Goal: Task Accomplishment & Management: Complete application form

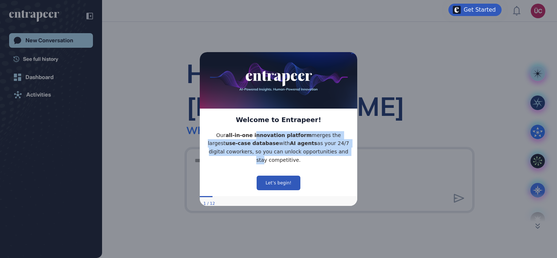
drag, startPoint x: 245, startPoint y: 137, endPoint x: 302, endPoint y: 158, distance: 60.1
click at [302, 158] on p "Our all-in-one innovation platform merges the largest use-case database with AI…" at bounding box center [279, 147] width 146 height 33
click at [294, 175] on button "Let’s begin!" at bounding box center [279, 182] width 44 height 15
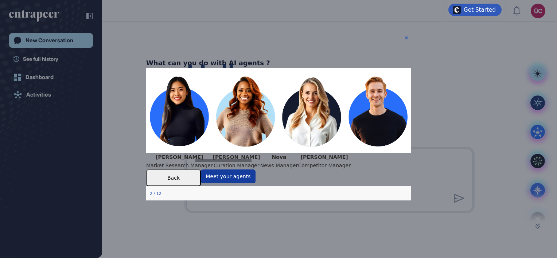
click at [256, 183] on button "Meet your agents" at bounding box center [228, 177] width 55 height 14
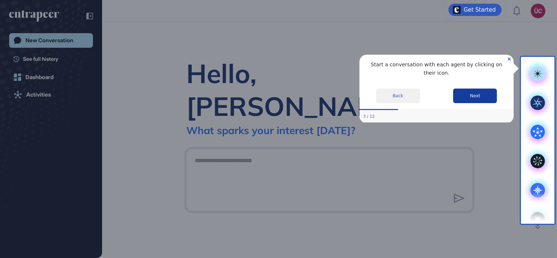
click at [467, 89] on button "Next" at bounding box center [475, 96] width 44 height 15
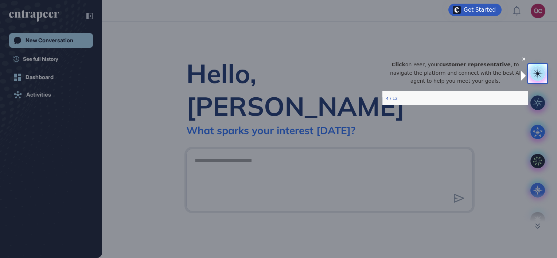
click at [534, 73] on rect at bounding box center [538, 73] width 15 height 15
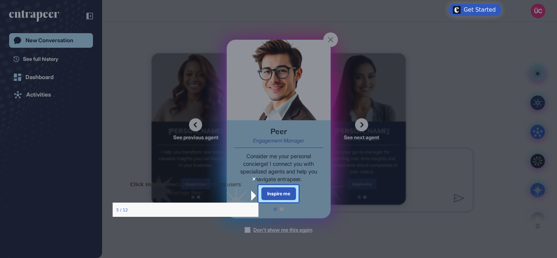
click at [249, 187] on div "Click Inspire me to learn how others users leverage Peer." at bounding box center [185, 189] width 146 height 28
click at [252, 180] on icon "Close Preview" at bounding box center [253, 179] width 3 height 3
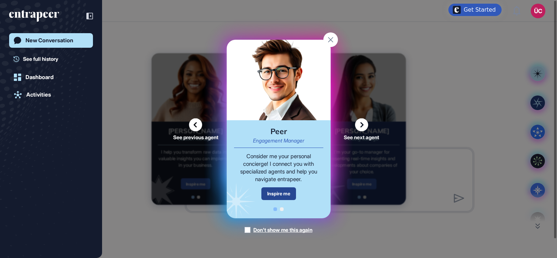
click at [270, 190] on div "Inspire me" at bounding box center [278, 193] width 35 height 13
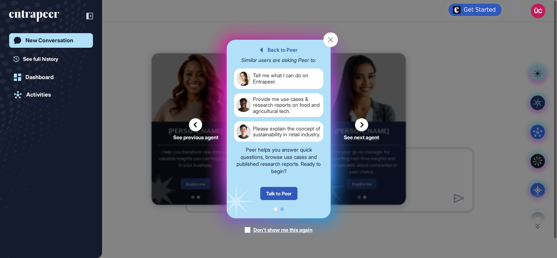
click at [291, 109] on div "Provide me use cases & research reports on food and agricultural tech." at bounding box center [287, 105] width 68 height 18
click at [285, 188] on div "Talk to Peer" at bounding box center [278, 193] width 37 height 13
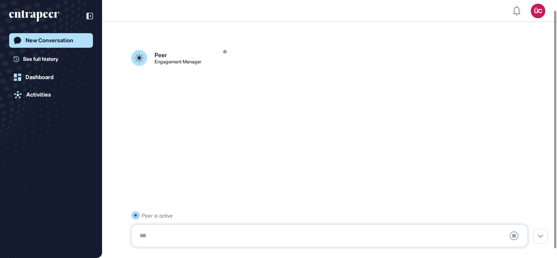
scroll to position [20, 0]
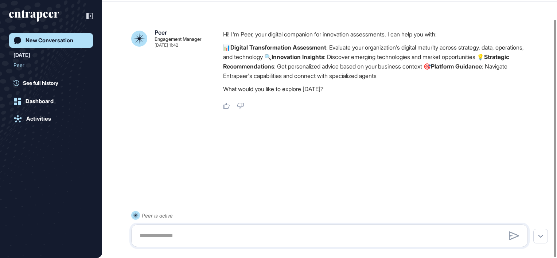
click at [25, 10] on icon "entrapeer-logo" at bounding box center [34, 16] width 50 height 12
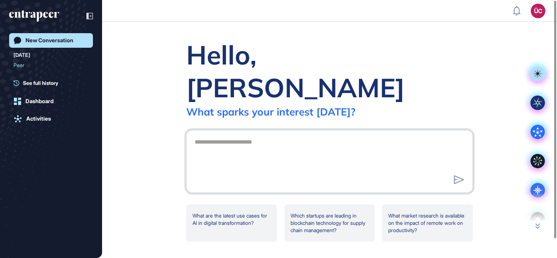
click at [296, 135] on textarea at bounding box center [329, 160] width 279 height 51
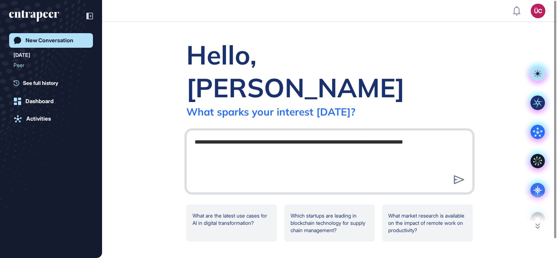
type textarea "**********"
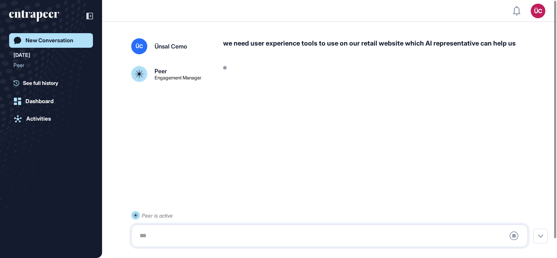
scroll to position [20, 0]
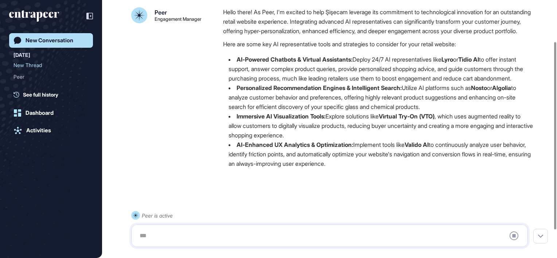
scroll to position [22, 0]
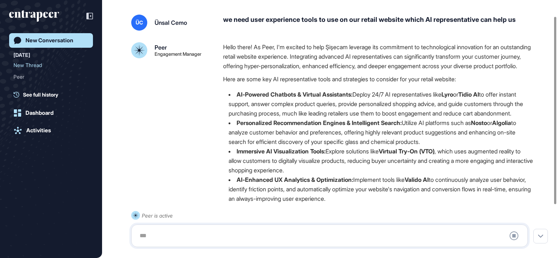
click at [275, 224] on div "Peer is active Stop Query" at bounding box center [329, 229] width 397 height 36
click at [276, 230] on div at bounding box center [329, 236] width 389 height 15
click at [280, 239] on div at bounding box center [329, 236] width 389 height 15
click at [190, 233] on div at bounding box center [329, 236] width 389 height 15
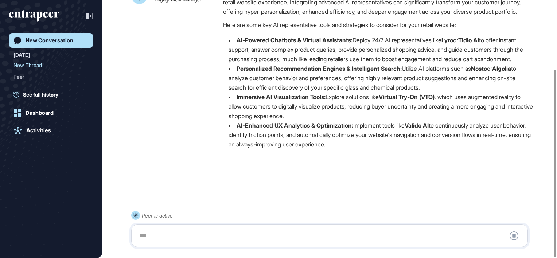
click at [175, 225] on div "Stop Query" at bounding box center [329, 236] width 397 height 23
drag, startPoint x: 151, startPoint y: 233, endPoint x: 140, endPoint y: 238, distance: 11.9
click at [150, 233] on div at bounding box center [329, 236] width 389 height 15
click at [140, 238] on div at bounding box center [329, 236] width 389 height 15
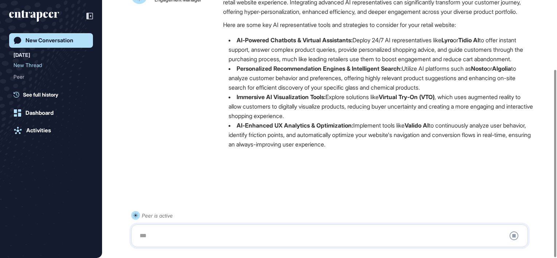
drag, startPoint x: 140, startPoint y: 238, endPoint x: 225, endPoint y: 197, distance: 93.8
click at [225, 197] on div at bounding box center [329, 186] width 397 height 29
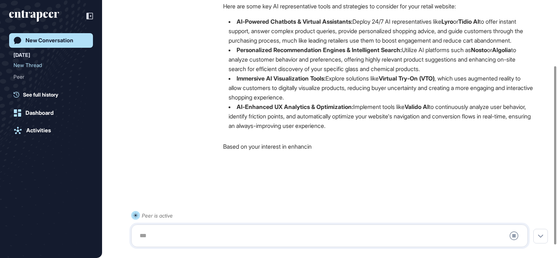
click at [354, 242] on div at bounding box center [329, 236] width 389 height 15
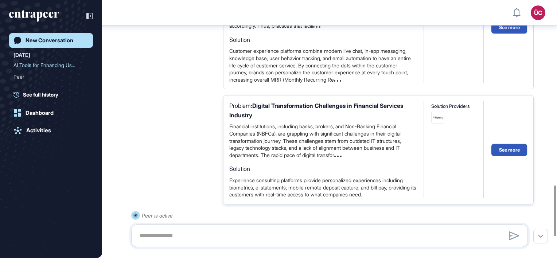
scroll to position [1045, 0]
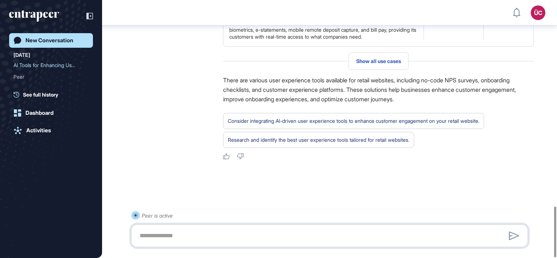
click at [196, 232] on textarea at bounding box center [329, 236] width 389 height 15
paste textarea "**********"
type textarea "**********"
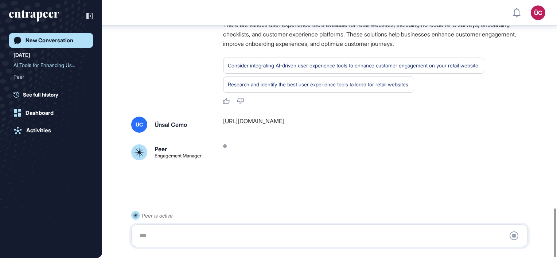
scroll to position [1100, 0]
click at [513, 234] on icon at bounding box center [514, 236] width 9 height 9
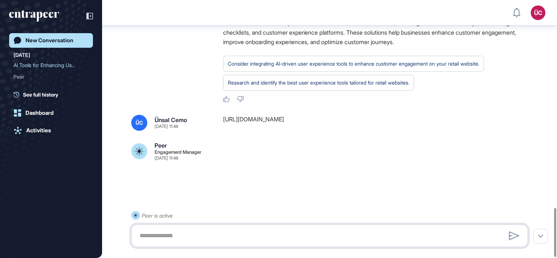
click at [205, 238] on textarea at bounding box center [329, 236] width 389 height 15
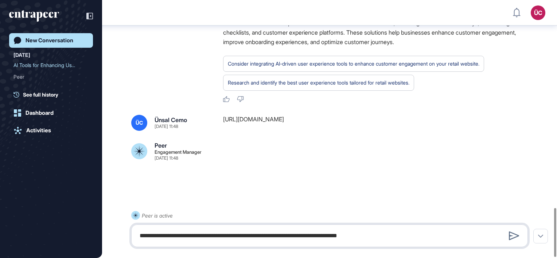
type textarea "**********"
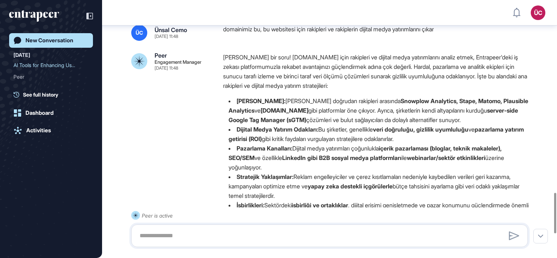
scroll to position [1221, 0]
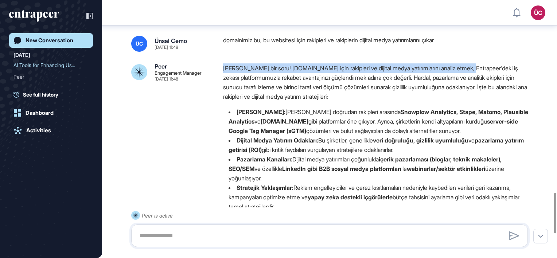
drag, startPoint x: 222, startPoint y: 83, endPoint x: 479, endPoint y: 80, distance: 256.7
click at [479, 80] on div "ÜC Ünsal Cemo Sep 05, 2025 11:48 domainimiz bu, bu websitesi için rakipleri ve …" at bounding box center [329, 166] width 397 height 260
drag, startPoint x: 479, startPoint y: 80, endPoint x: 462, endPoint y: 81, distance: 16.8
click at [462, 81] on p "Harika bir soru! usehardal.com için rakipleri ve dijital medya yatırımlarını an…" at bounding box center [378, 82] width 311 height 38
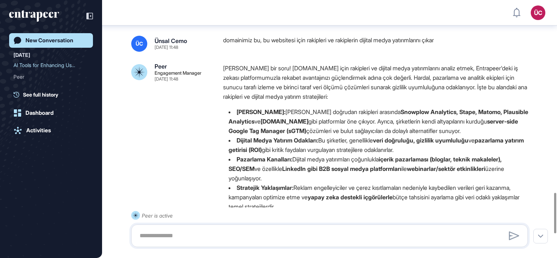
click at [451, 52] on div "domainimiz bu, bu websitesi için rakipleri ve rakiplerin dijital medya yatırıml…" at bounding box center [378, 44] width 311 height 16
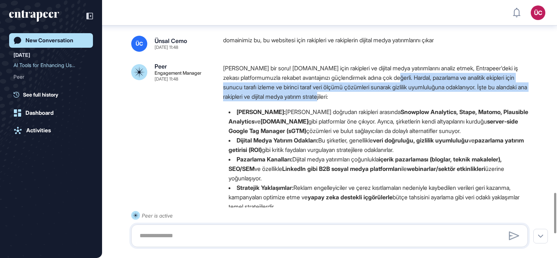
drag, startPoint x: 412, startPoint y: 95, endPoint x: 406, endPoint y: 116, distance: 21.2
click at [406, 101] on p "Harika bir soru! usehardal.com için rakipleri ve dijital medya yatırımlarını an…" at bounding box center [378, 82] width 311 height 38
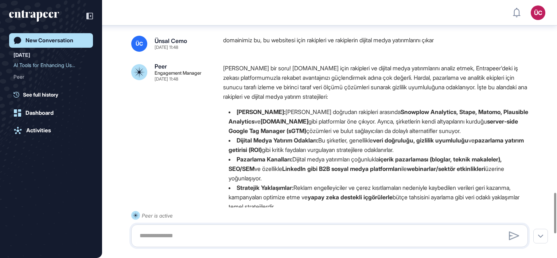
click at [364, 127] on li "Ana Rakipler: Hardal'ın doğrudan rakipleri arasında Snowplow Analytics, Stape, …" at bounding box center [378, 121] width 311 height 28
drag, startPoint x: 276, startPoint y: 129, endPoint x: 344, endPoint y: 129, distance: 67.8
click at [344, 129] on li "Ana Rakipler: Hardal'ın doğrudan rakipleri arasında Snowplow Analytics, Stape, …" at bounding box center [378, 121] width 311 height 28
click at [296, 129] on li "Ana Rakipler: Hardal'ın doğrudan rakipleri arasında Snowplow Analytics, Stape, …" at bounding box center [378, 121] width 311 height 28
drag, startPoint x: 282, startPoint y: 128, endPoint x: 388, endPoint y: 128, distance: 105.7
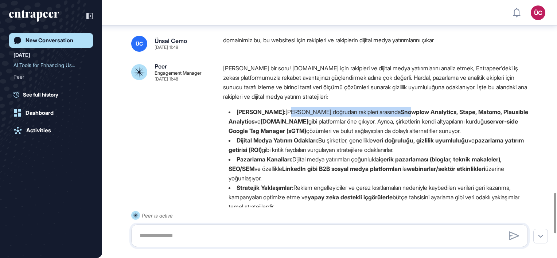
click at [388, 128] on li "Ana Rakipler: Hardal'ın doğrudan rakipleri arasında Snowplow Analytics, Stape, …" at bounding box center [378, 121] width 311 height 28
click at [388, 125] on strong "Snowplow Analytics, Stape, Matomo, Plausible Analytics" at bounding box center [379, 116] width 300 height 17
click at [345, 153] on li "Dijital Medya Yatırım Odakları: Bu şirketler, genellikle veri doğruluğu, gizlil…" at bounding box center [378, 145] width 311 height 19
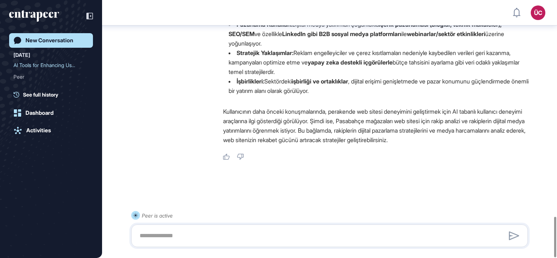
scroll to position [1373, 0]
click at [197, 232] on textarea at bounding box center [329, 236] width 389 height 15
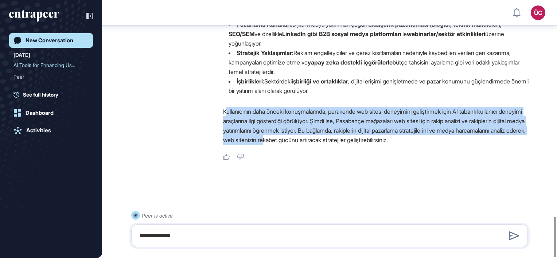
drag, startPoint x: 228, startPoint y: 110, endPoint x: 364, endPoint y: 135, distance: 138.2
click at [364, 135] on p "Kullanıcının daha önceki konuşmalarında, perakende web sitesi deneyimini gelişt…" at bounding box center [378, 126] width 311 height 38
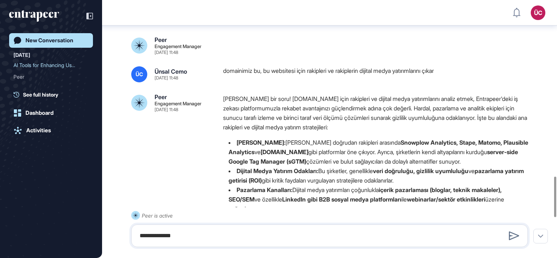
scroll to position [1118, 0]
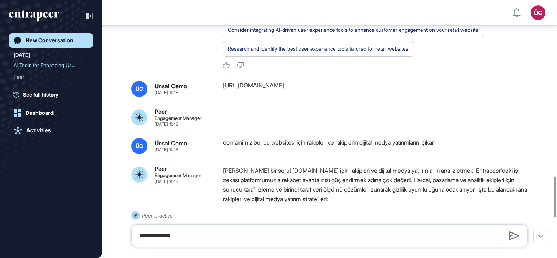
drag, startPoint x: 328, startPoint y: 104, endPoint x: 219, endPoint y: 101, distance: 108.7
click at [219, 97] on div "ÜC Ünsal Cemo Sep 05, 2025 11:48 https://www.pasabahcemagazalari.com/" at bounding box center [329, 89] width 397 height 16
copy div "https://www.pasabahcemagazalari.com/"
click at [208, 234] on textarea "**********" at bounding box center [329, 236] width 389 height 15
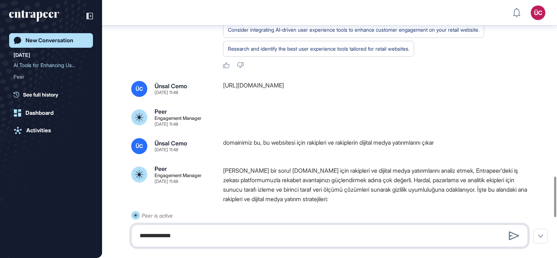
paste textarea "**********"
type textarea "**********"
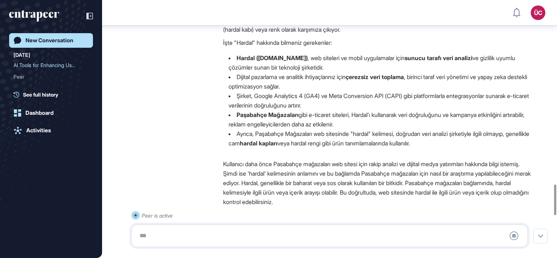
scroll to position [1559, 0]
drag, startPoint x: 315, startPoint y: 47, endPoint x: 309, endPoint y: 48, distance: 6.1
click at [315, 34] on p "Merhaba! "Hardal" kelimesiyle ilgili aramanızda iki farklı anlam öne çıkıyor. G…" at bounding box center [378, 15] width 311 height 38
click at [261, 54] on div "Merhaba! "Hardal" kelimesiyle ilgili aramanızda iki farklı anlam öne çıkıyor. G…" at bounding box center [378, 75] width 311 height 158
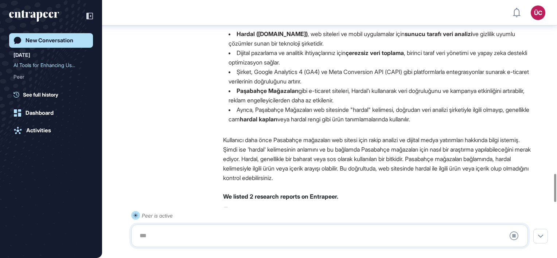
scroll to position [1596, 0]
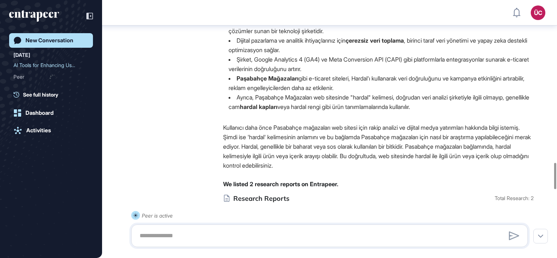
drag, startPoint x: 237, startPoint y: 40, endPoint x: 508, endPoint y: 129, distance: 284.9
click at [508, 117] on div "Merhaba! "Hardal" kelimesiyle ilgili aramanızda iki farklı anlam öne çıkıyor. G…" at bounding box center [378, 39] width 311 height 158
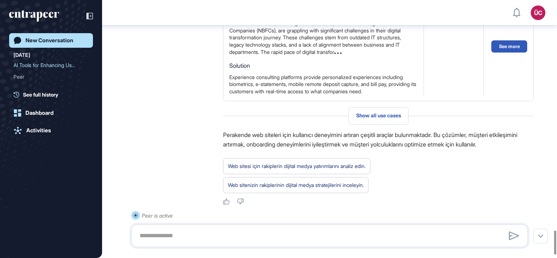
scroll to position [2493, 0]
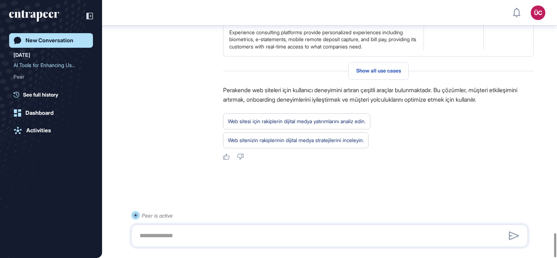
click at [67, 44] on link "New Conversation" at bounding box center [51, 40] width 84 height 15
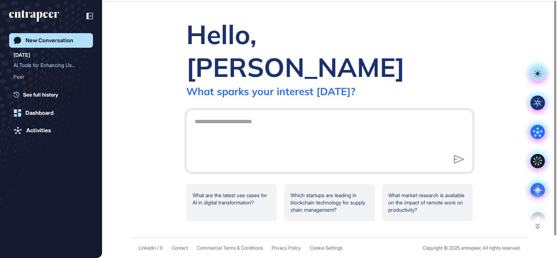
scroll to position [0, 0]
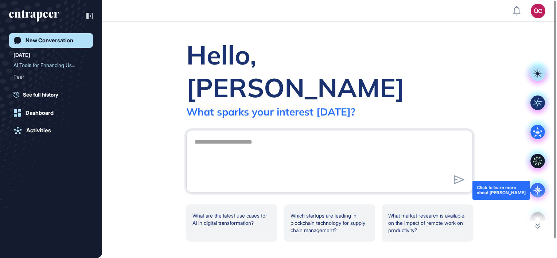
click at [538, 187] on icon at bounding box center [538, 190] width 10 height 10
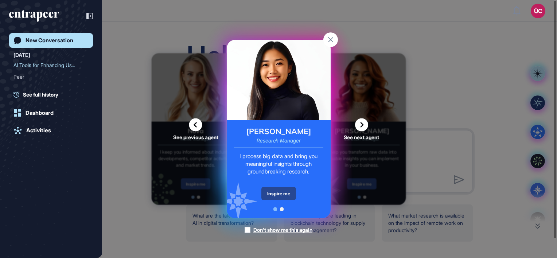
click at [271, 193] on div "Inspire me" at bounding box center [278, 193] width 35 height 13
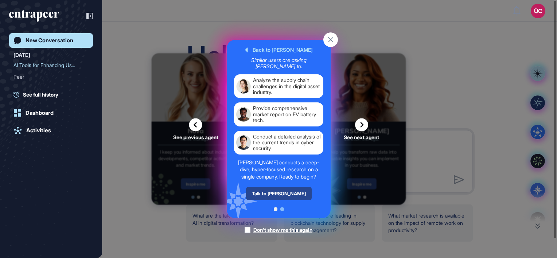
click at [283, 197] on div "Talk to Reese" at bounding box center [279, 193] width 66 height 13
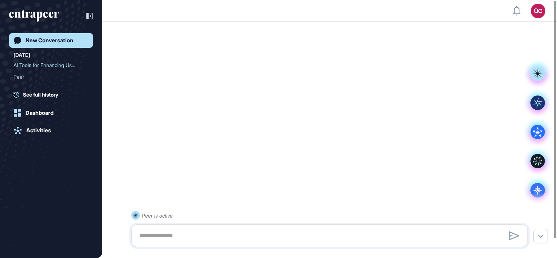
click at [207, 237] on div at bounding box center [329, 236] width 389 height 15
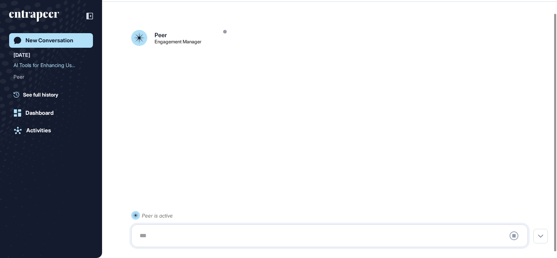
scroll to position [20, 0]
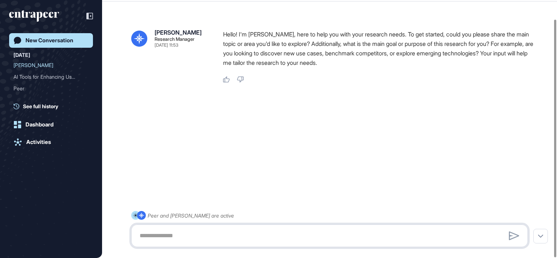
click at [155, 234] on textarea at bounding box center [329, 236] width 389 height 15
type textarea "**********"
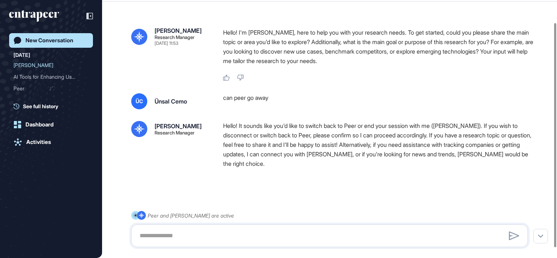
scroll to position [38, 0]
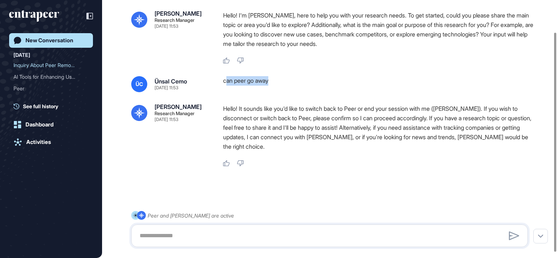
drag, startPoint x: 225, startPoint y: 82, endPoint x: 290, endPoint y: 83, distance: 65.6
click at [290, 83] on div "can peer go away" at bounding box center [378, 84] width 311 height 16
click at [223, 92] on div "can peer go away" at bounding box center [378, 84] width 311 height 16
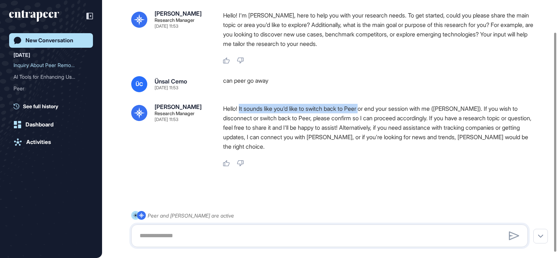
drag, startPoint x: 240, startPoint y: 108, endPoint x: 368, endPoint y: 109, distance: 128.7
click at [368, 109] on p "Hello! It sounds like you'd like to switch back to Peer or end your session wit…" at bounding box center [378, 127] width 311 height 47
drag, startPoint x: 368, startPoint y: 109, endPoint x: 323, endPoint y: 111, distance: 44.9
click at [323, 111] on p "Hello! It sounds like you'd like to switch back to Peer or end your session wit…" at bounding box center [378, 127] width 311 height 47
click at [348, 109] on p "Hello! It sounds like you'd like to switch back to Peer or end your session wit…" at bounding box center [378, 127] width 311 height 47
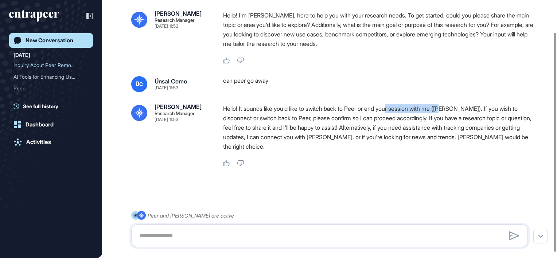
drag, startPoint x: 396, startPoint y: 109, endPoint x: 455, endPoint y: 110, distance: 58.7
click at [455, 110] on p "Hello! It sounds like you'd like to switch back to Peer or end your session wit…" at bounding box center [378, 127] width 311 height 47
click at [392, 111] on p "Hello! It sounds like you'd like to switch back to Peer or end your session wit…" at bounding box center [378, 127] width 311 height 47
click at [245, 233] on textarea at bounding box center [329, 236] width 389 height 15
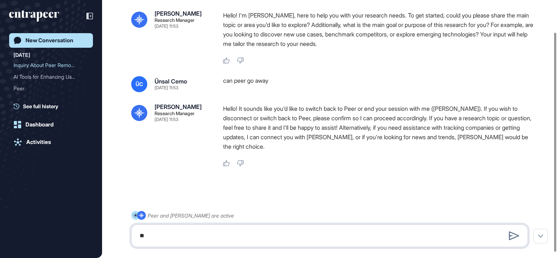
type textarea "*"
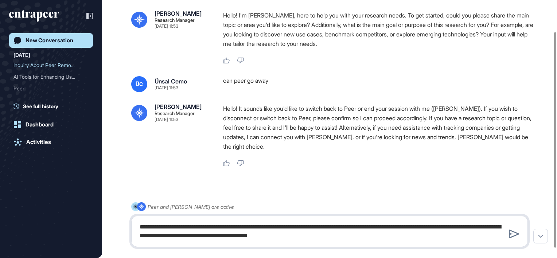
type textarea "**********"
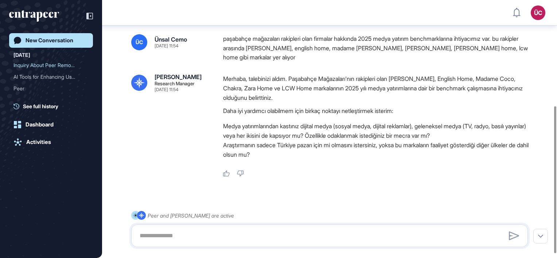
scroll to position [186, 0]
click at [281, 233] on textarea at bounding box center [329, 236] width 389 height 15
type textarea "*"
type textarea "**********"
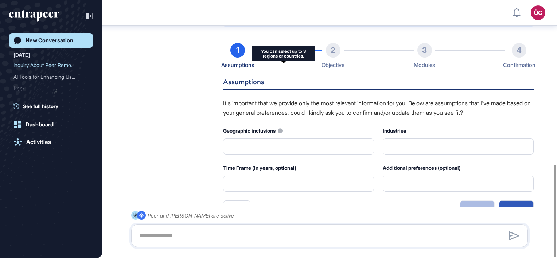
scroll to position [456, 0]
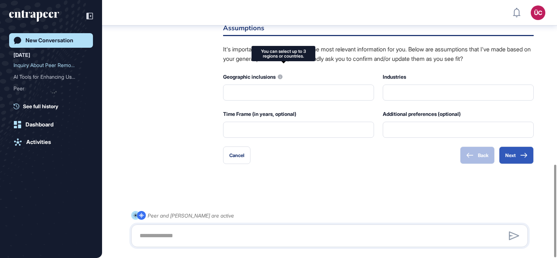
type input "******"
type input "*"
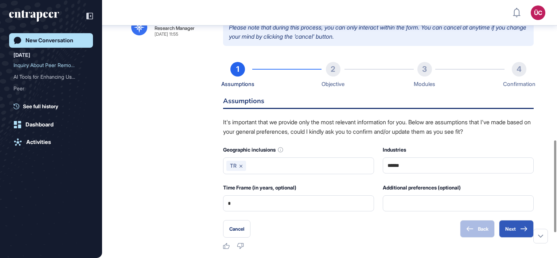
scroll to position [420, 0]
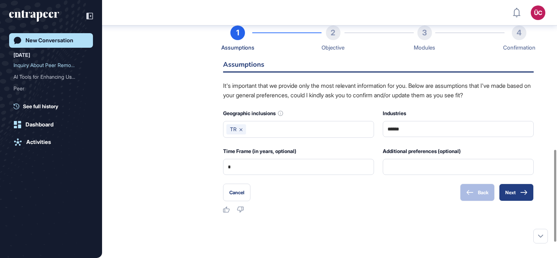
click at [525, 184] on button "Next" at bounding box center [516, 193] width 35 height 18
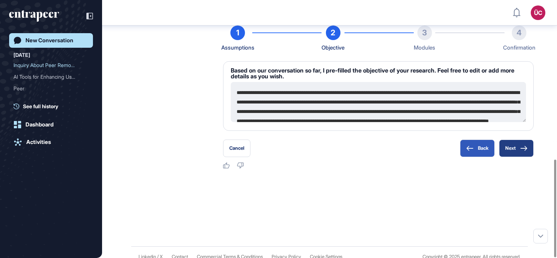
scroll to position [384, 0]
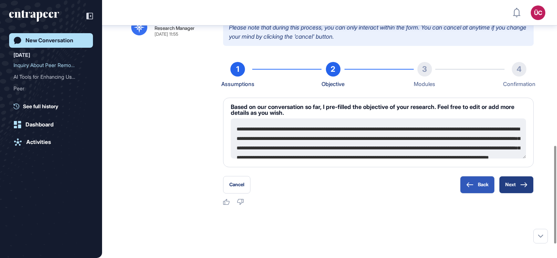
click at [521, 179] on button "Next" at bounding box center [516, 185] width 35 height 18
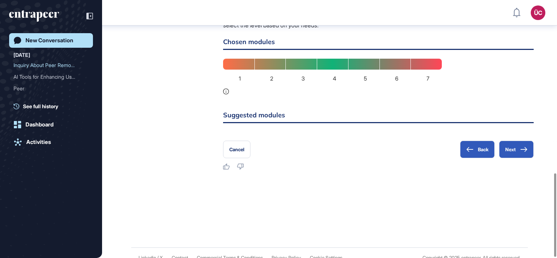
scroll to position [535, 0]
click at [429, 58] on div "7" at bounding box center [426, 63] width 31 height 11
click at [401, 58] on div "6" at bounding box center [395, 63] width 31 height 11
click at [321, 61] on div "1 2 3 4 5 6 7" at bounding box center [332, 76] width 219 height 36
click at [502, 140] on button "Next" at bounding box center [516, 149] width 35 height 18
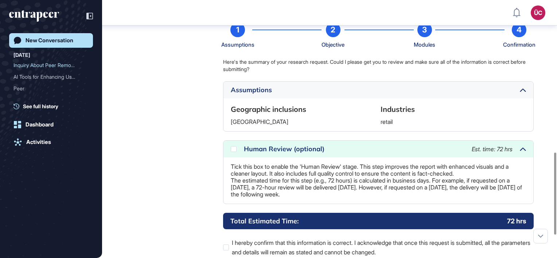
scroll to position [489, 0]
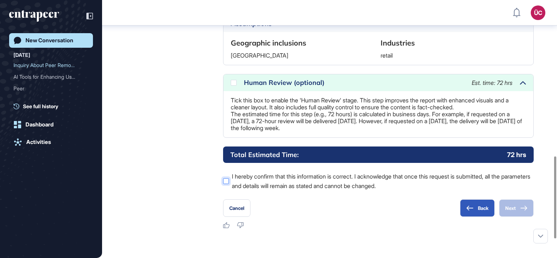
click at [315, 172] on label "I hereby confirm that this information is correct. I acknowledge that once this…" at bounding box center [378, 181] width 311 height 19
click at [525, 206] on icon at bounding box center [523, 208] width 7 height 5
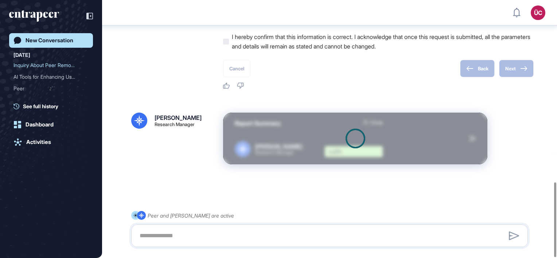
scroll to position [629, 0]
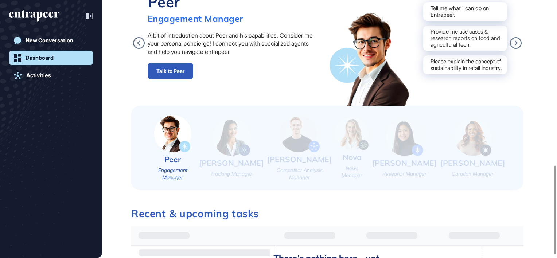
scroll to position [236, 0]
